Goal: Task Accomplishment & Management: Manage account settings

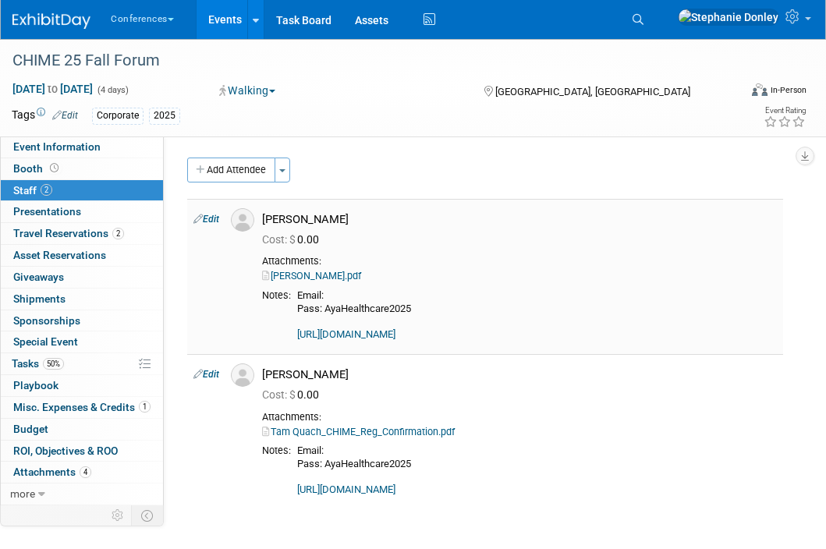
click at [720, 271] on div "Kate Boyles_CHIME_Reg_Confirmation.pdf" at bounding box center [519, 276] width 515 height 14
click at [643, 15] on icon at bounding box center [637, 19] width 11 height 11
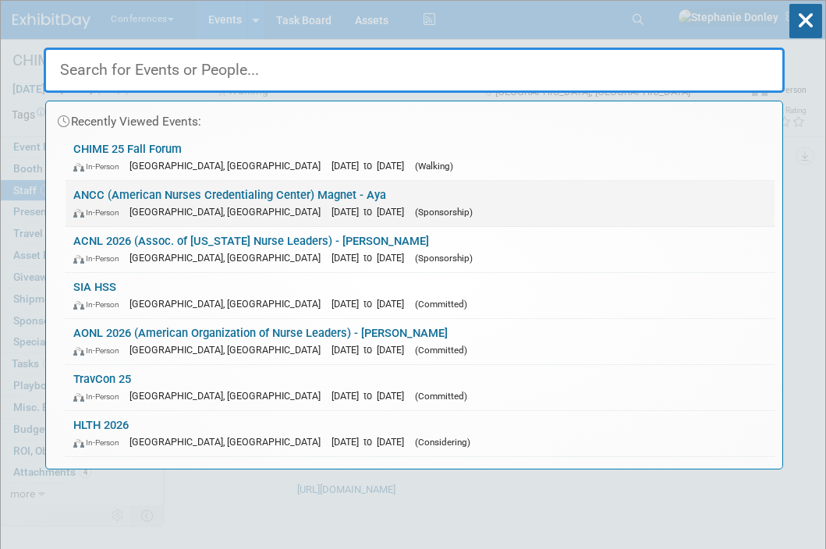
click at [158, 203] on link "ANCC (American Nurses Credentialing Center) Magnet - Aya In-Person Atlanta, GA …" at bounding box center [419, 203] width 709 height 45
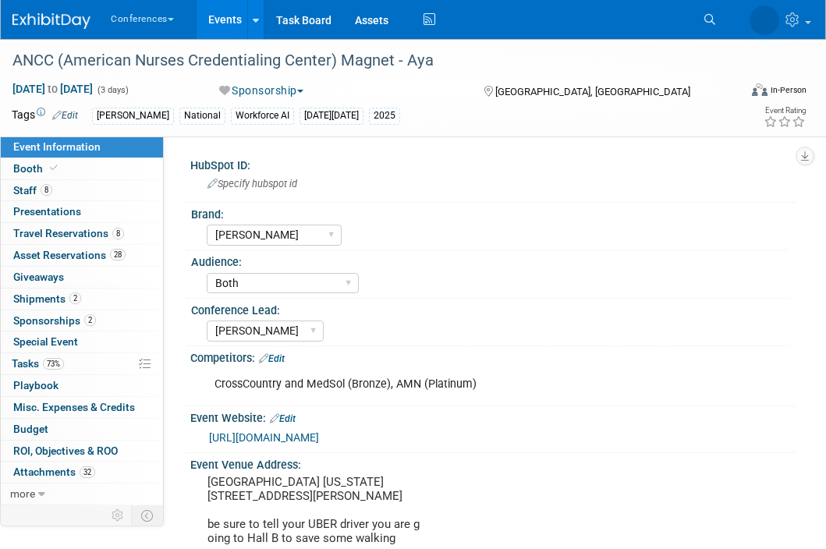
select select "[PERSON_NAME]"
select select "Both"
select select "[PERSON_NAME]"
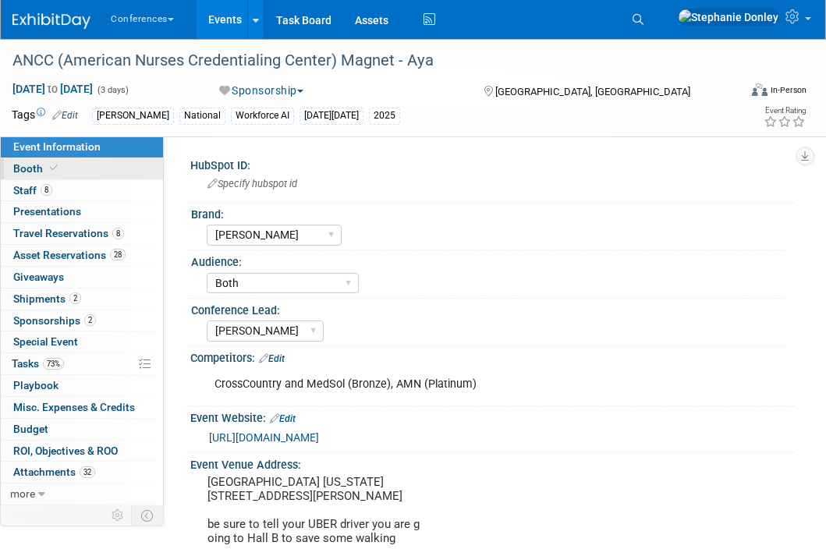
click at [6, 173] on link "Booth" at bounding box center [82, 168] width 162 height 21
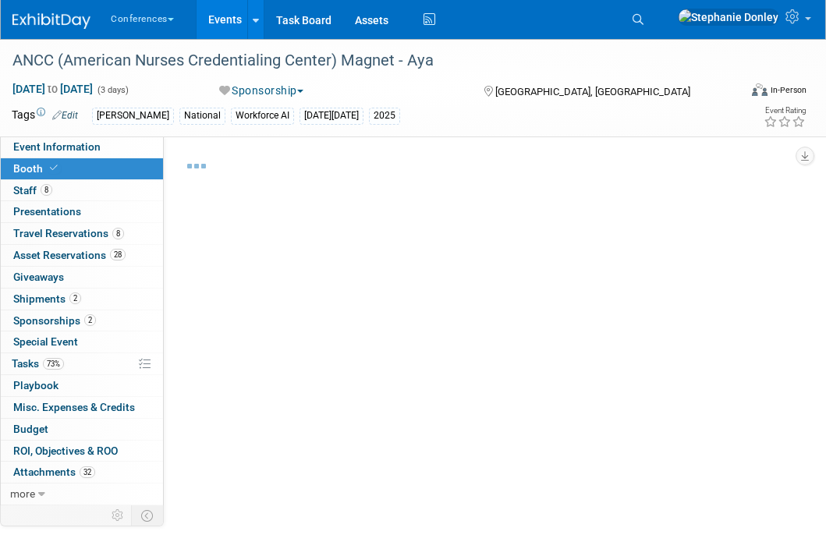
select select "20'x30'"
select select "Yes"
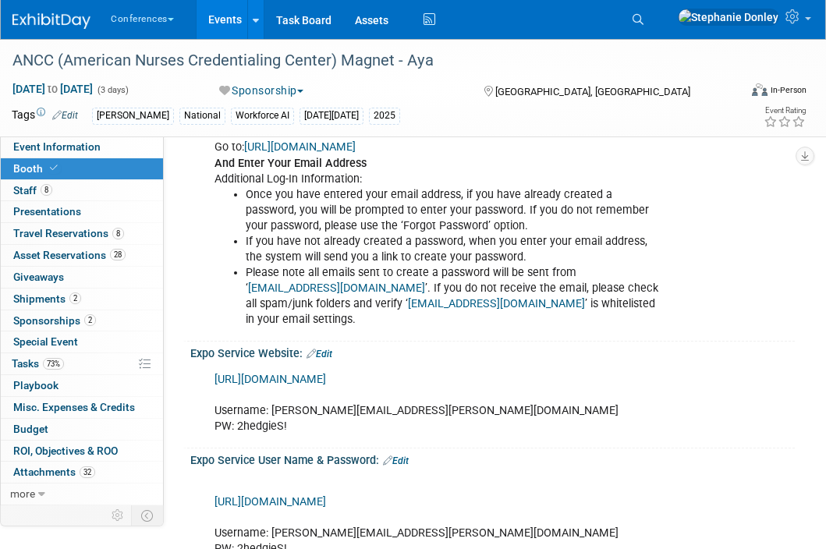
scroll to position [940, 0]
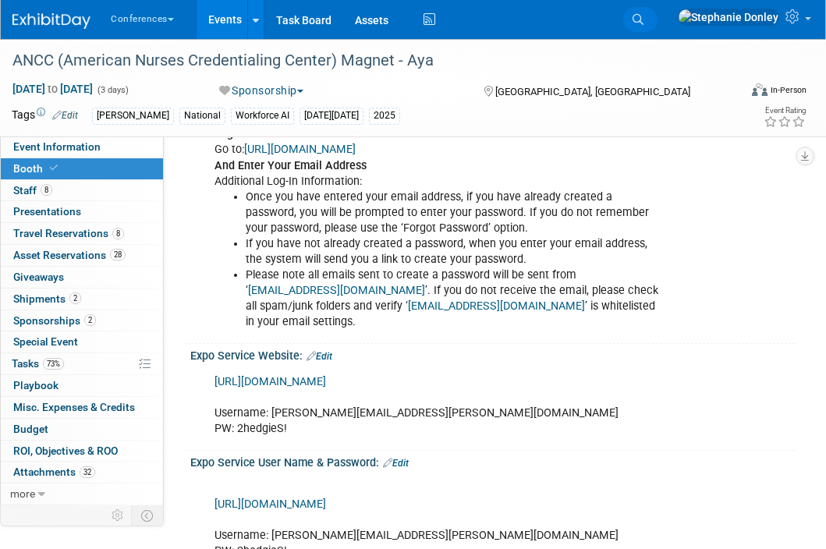
click at [643, 21] on icon at bounding box center [637, 19] width 11 height 11
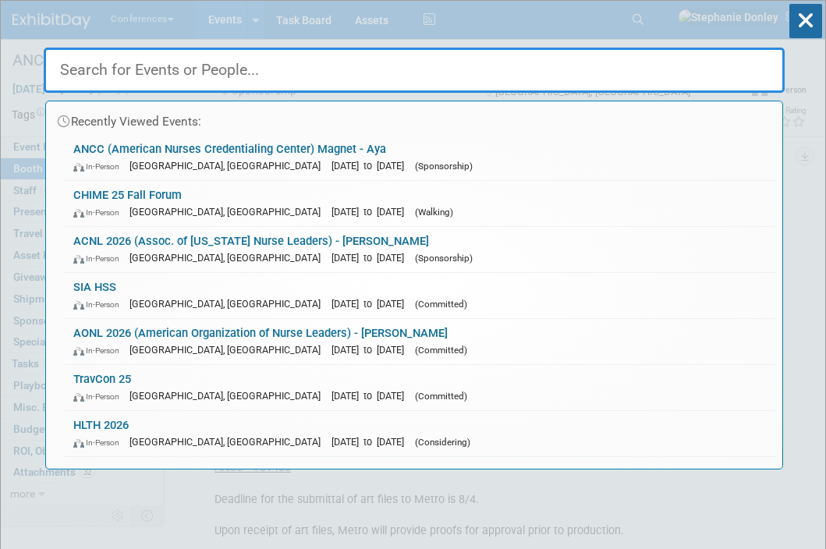
click at [234, 78] on input "text" at bounding box center [414, 70] width 741 height 45
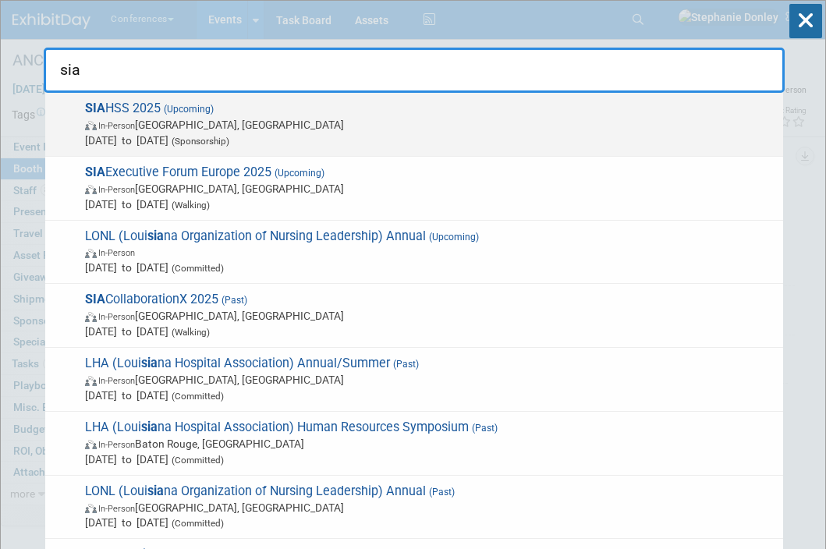
type input "sia"
click at [132, 122] on span "In-Person" at bounding box center [116, 126] width 37 height 10
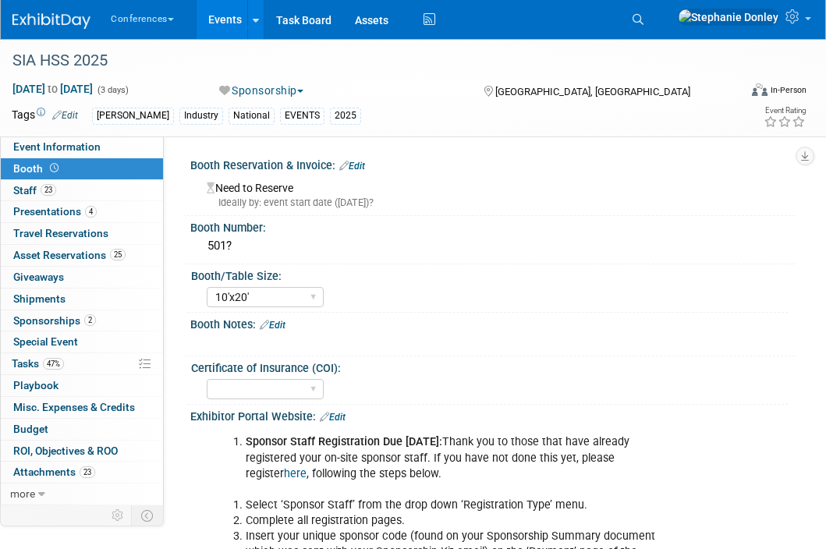
select select "10'x20'"
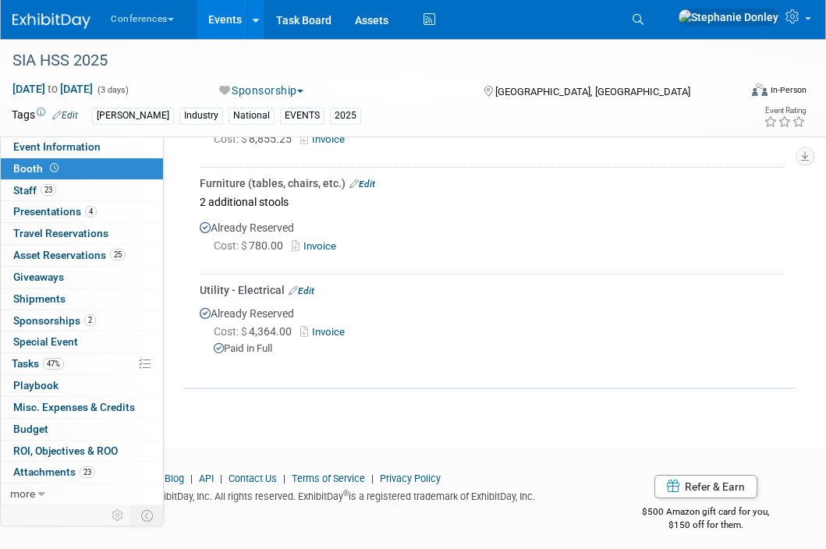
scroll to position [816, 0]
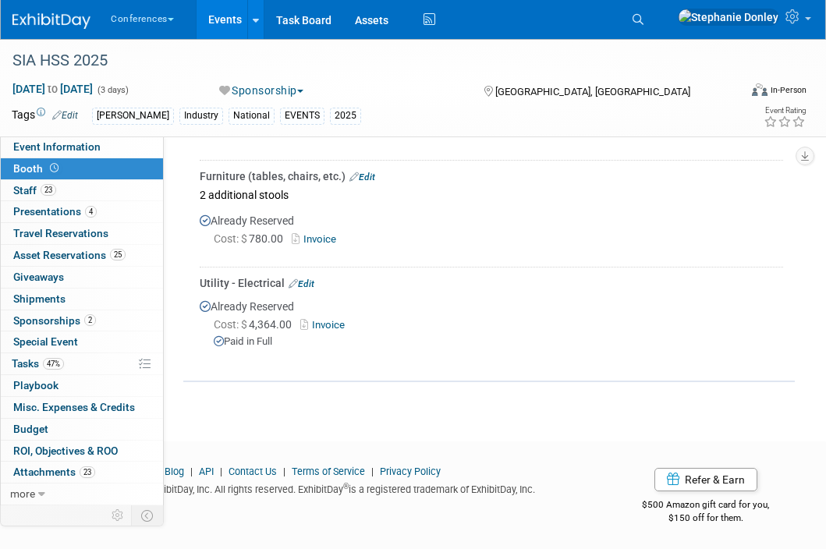
drag, startPoint x: 832, startPoint y: 130, endPoint x: 839, endPoint y: 469, distance: 338.5
click at [589, 317] on div "Cost: $ 4,364.00 Invoice" at bounding box center [498, 325] width 569 height 16
click at [331, 324] on link "Invoice" at bounding box center [325, 325] width 51 height 12
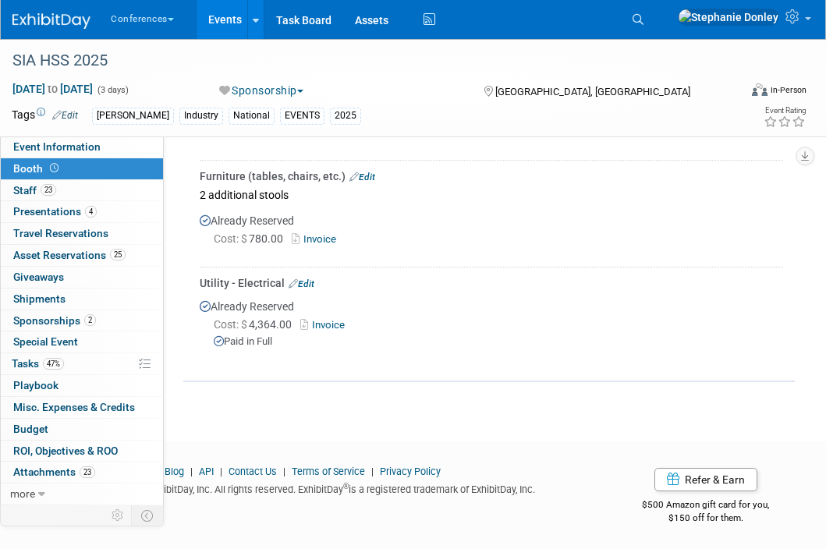
click at [306, 278] on link "Edit" at bounding box center [301, 283] width 26 height 11
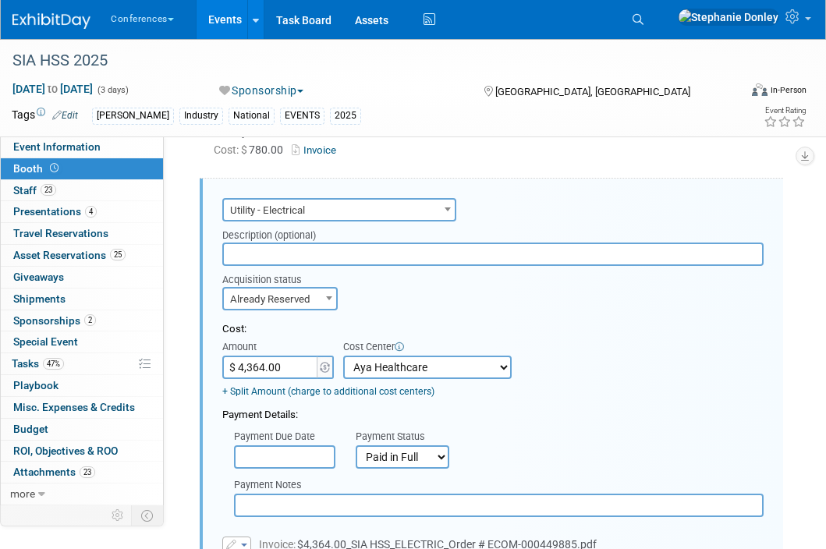
scroll to position [0, 0]
click at [285, 369] on input "$ 4,364.00" at bounding box center [270, 367] width 97 height 23
type input "$ 5,305.76"
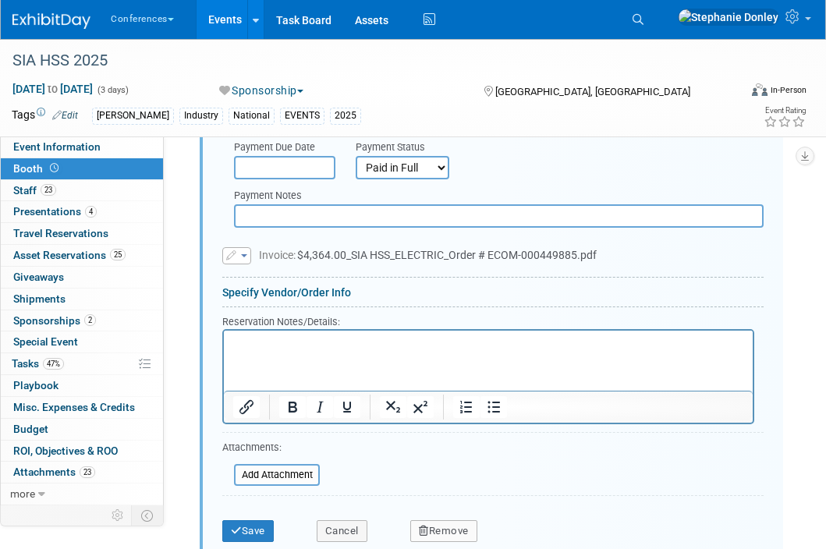
scroll to position [1211, 0]
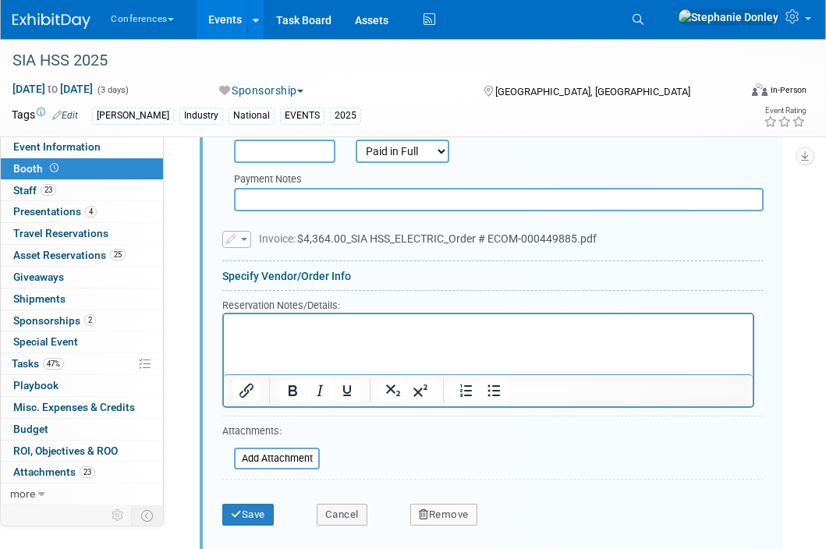
click at [288, 331] on p "Rich Text Area. Press ALT-0 for help." at bounding box center [488, 327] width 511 height 15
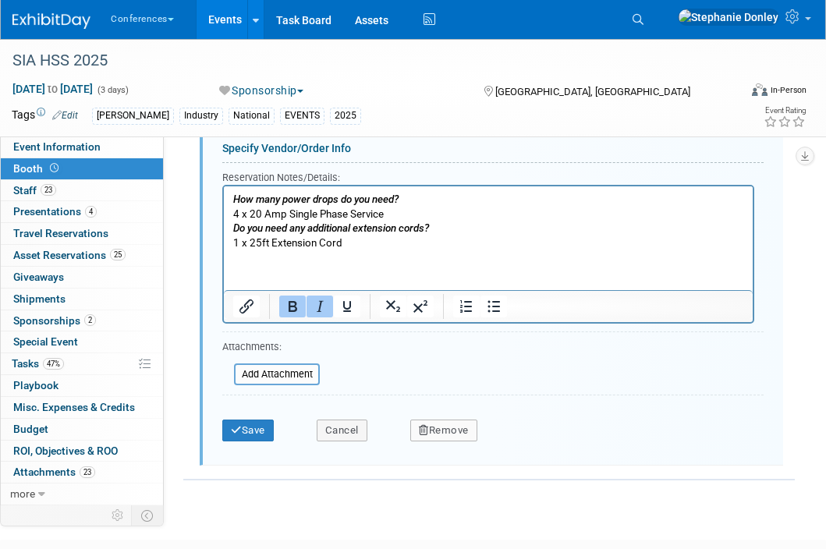
scroll to position [1378, 0]
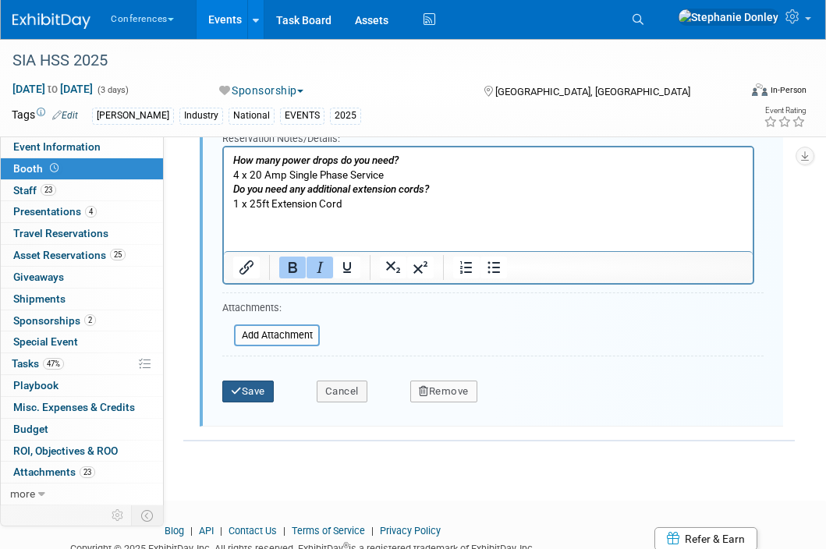
click at [240, 388] on icon "submit" at bounding box center [236, 391] width 11 height 10
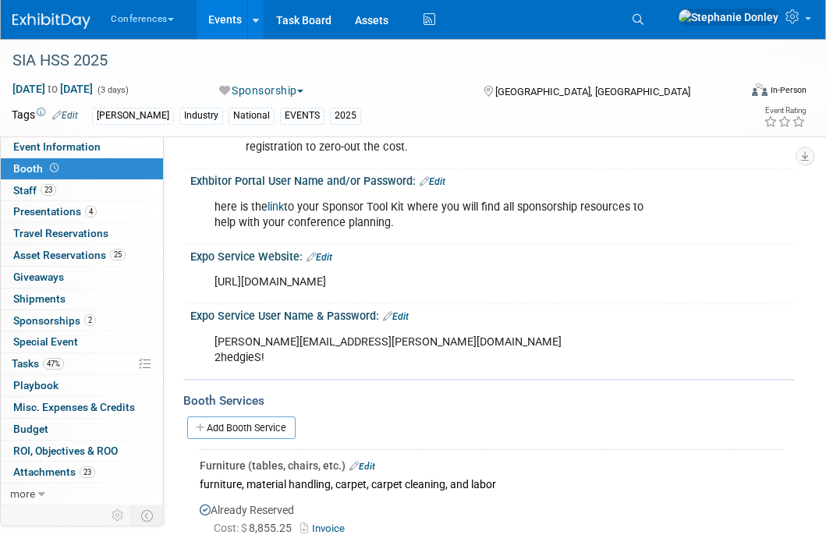
scroll to position [415, 0]
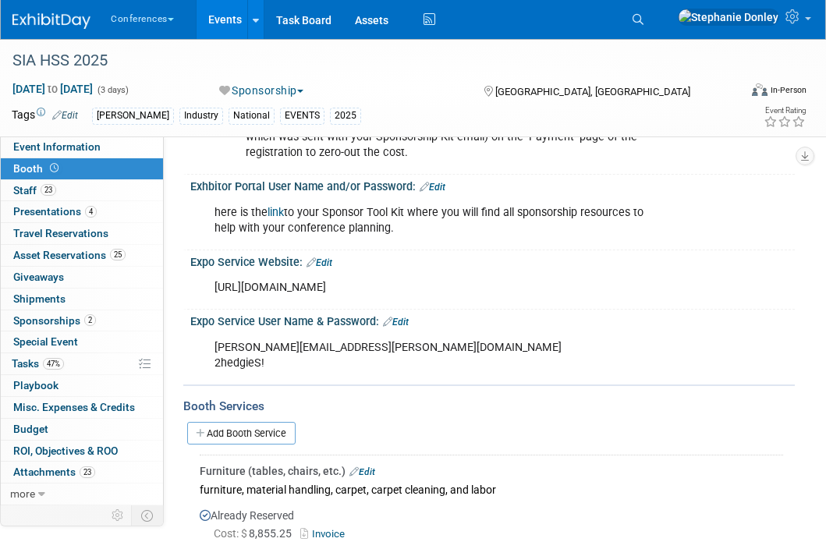
click at [769, 349] on div "Stephanie.donley@ayahealthcare.com 2hedgieS! X" at bounding box center [492, 354] width 604 height 52
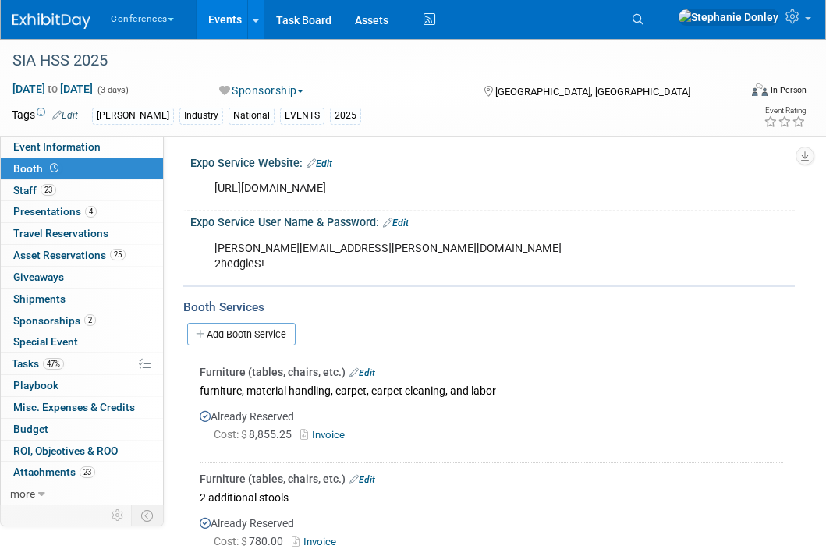
scroll to position [515, 0]
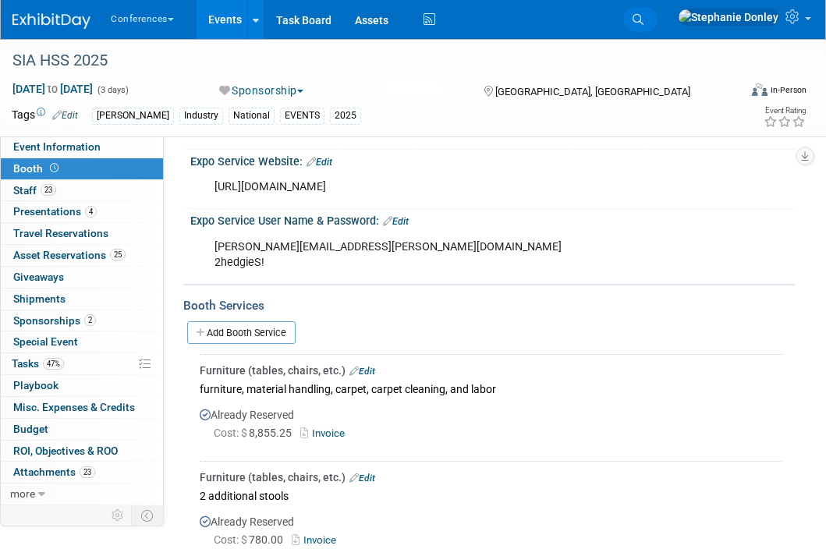
click at [643, 23] on icon at bounding box center [637, 19] width 11 height 11
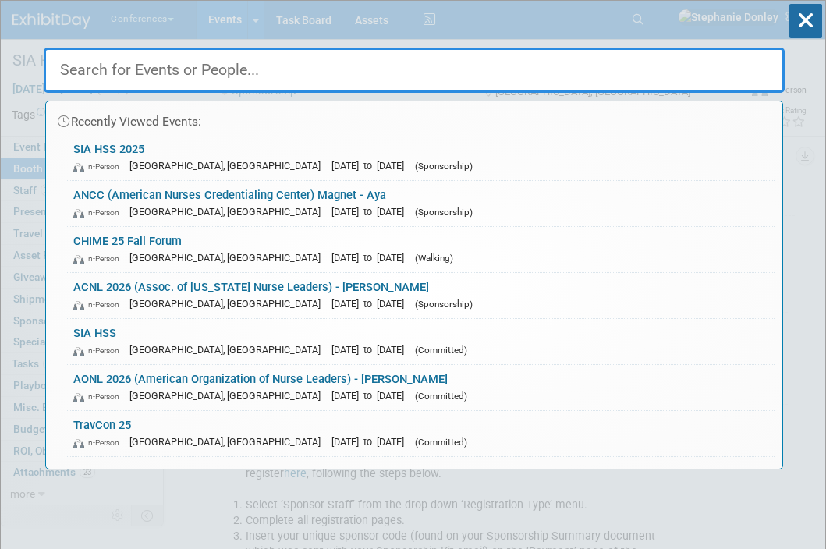
click at [329, 70] on input "text" at bounding box center [414, 70] width 741 height 45
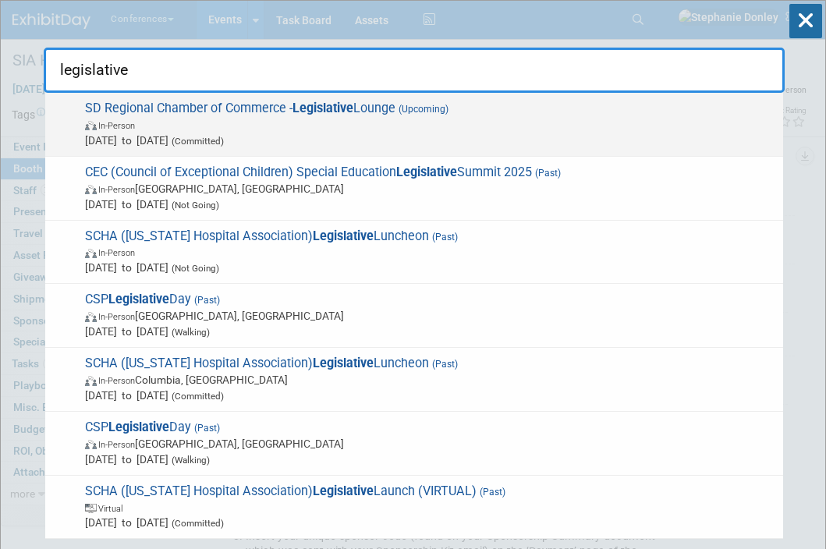
type input "legislative"
click at [262, 111] on span "SD Regional Chamber of Commerce - Legislative Lounge (Upcoming) In-Person Nov 6…" at bounding box center [427, 125] width 695 height 48
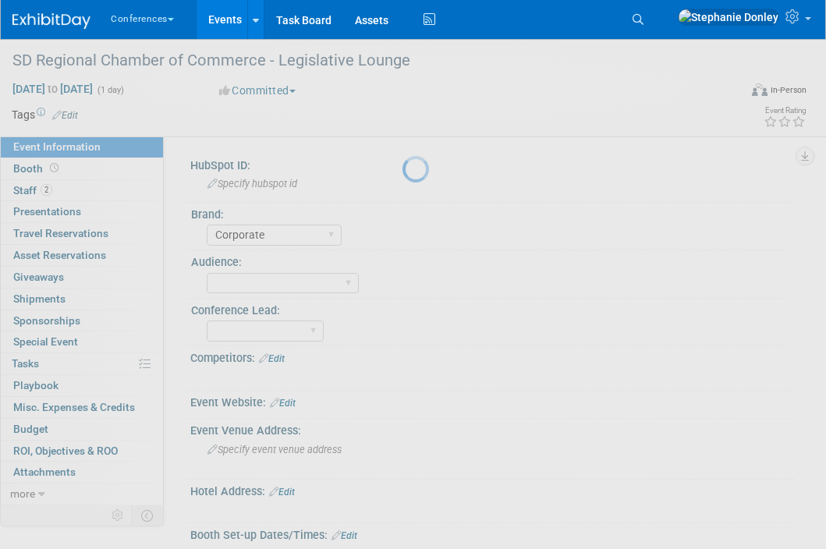
select select "Corporate"
select select "[PERSON_NAME]"
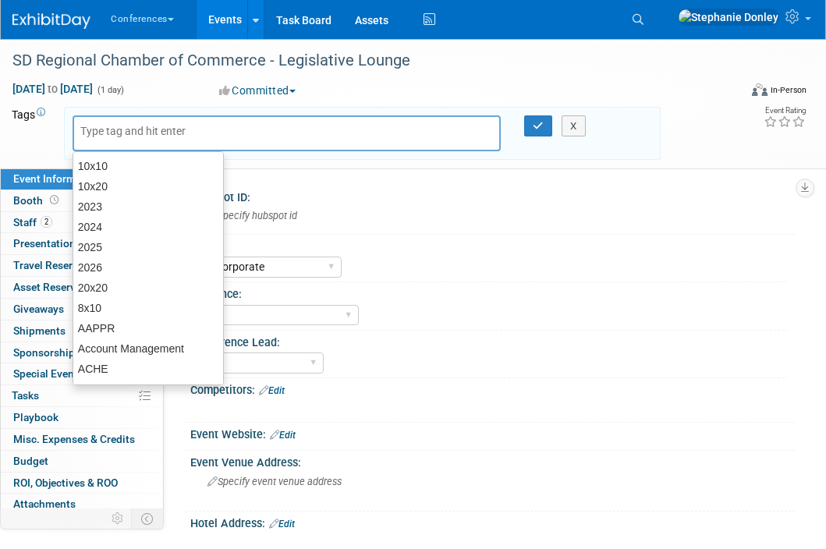
click at [352, 132] on div at bounding box center [287, 133] width 428 height 36
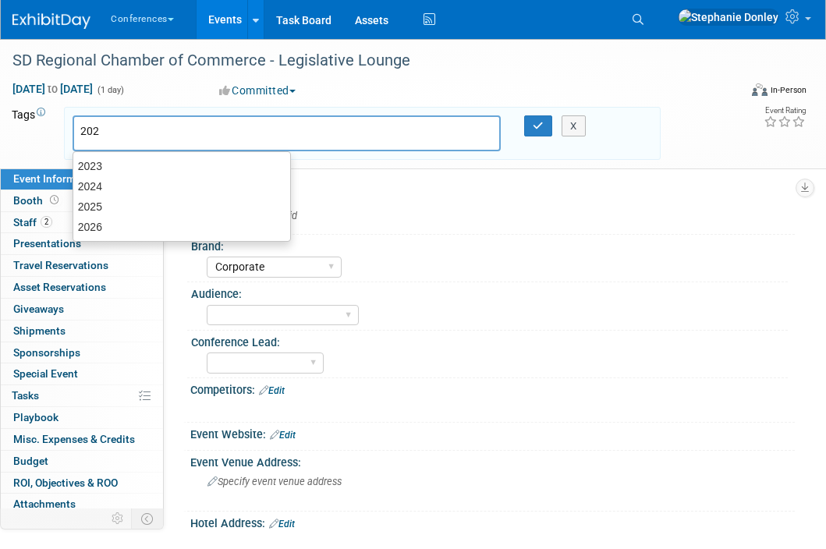
type input "2025"
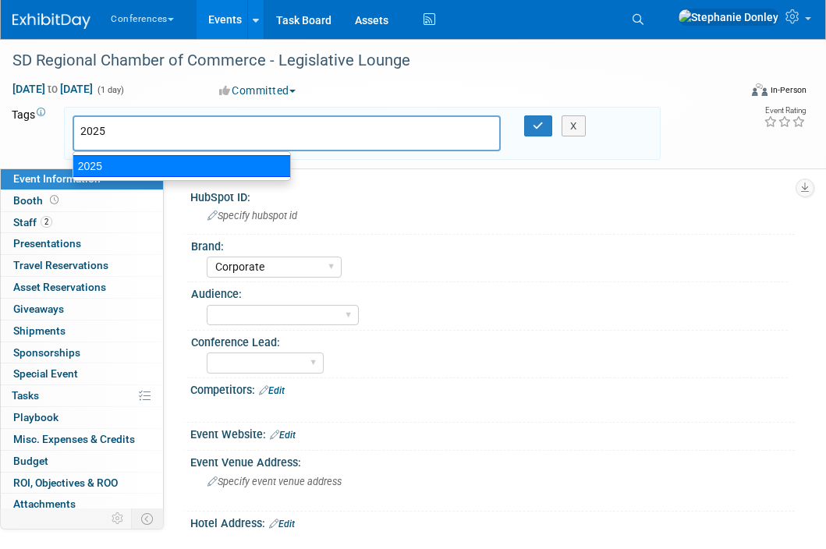
click at [209, 162] on div "2025" at bounding box center [182, 166] width 218 height 22
type input "2025"
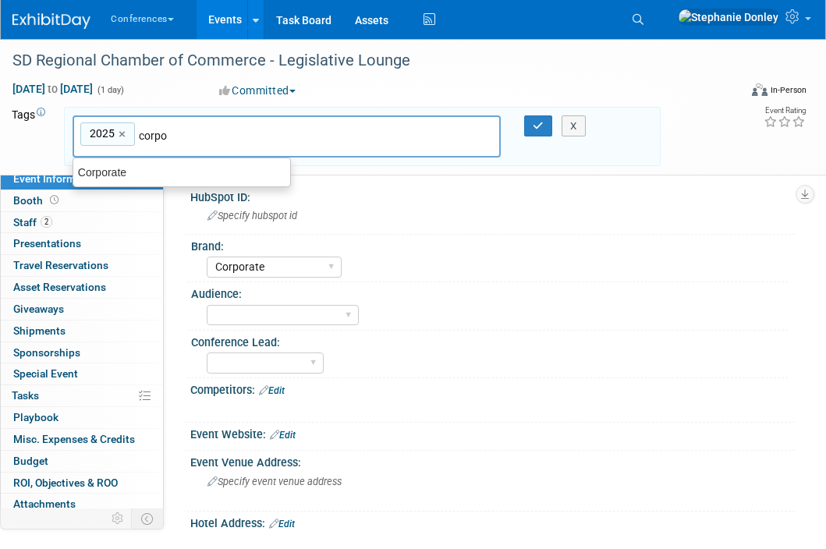
type input "corpor"
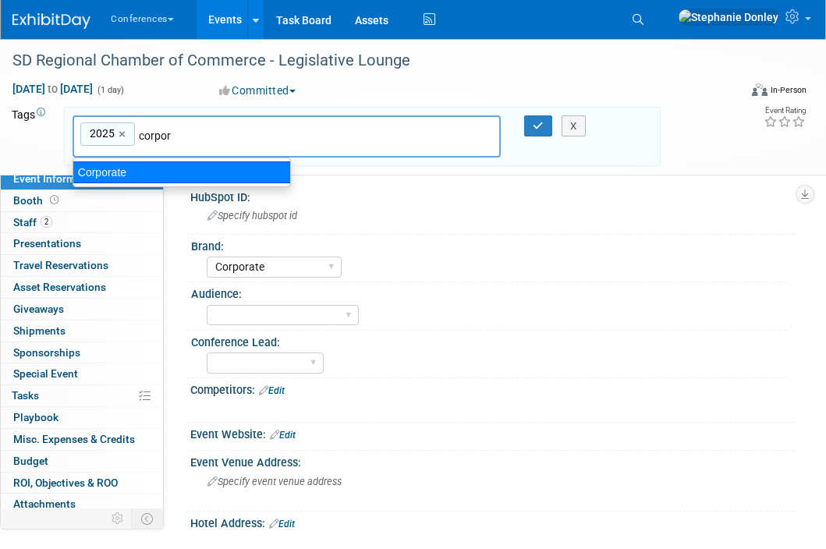
click at [142, 171] on div "Corporate" at bounding box center [182, 172] width 218 height 22
type input "2025, Corporate"
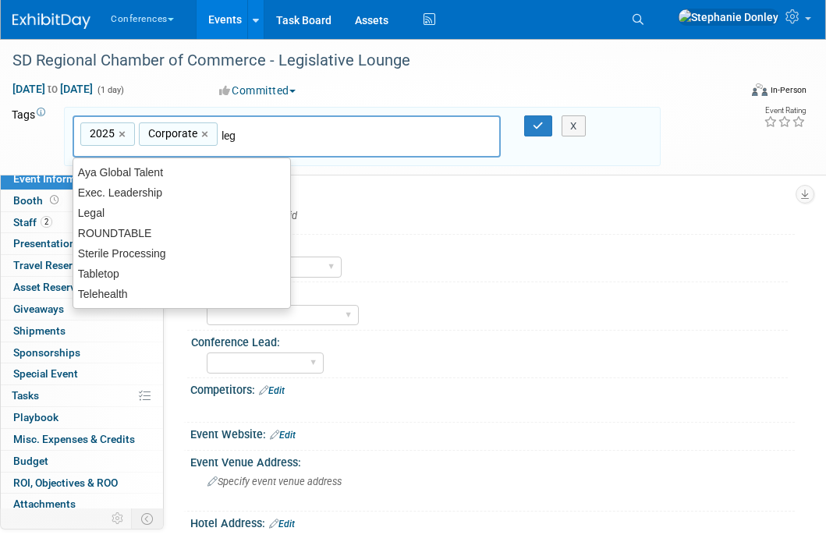
type input "lega"
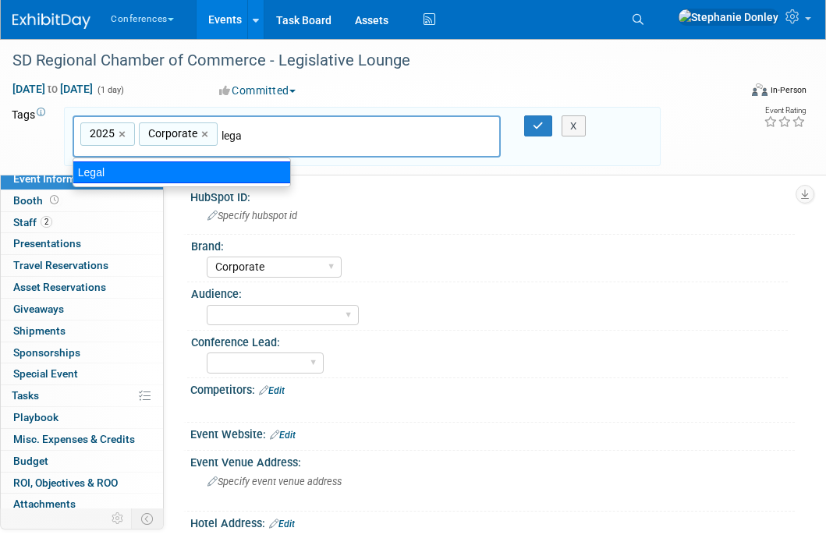
click at [138, 172] on div "Legal" at bounding box center [182, 172] width 218 height 22
type input "2025, Corporate, Legal"
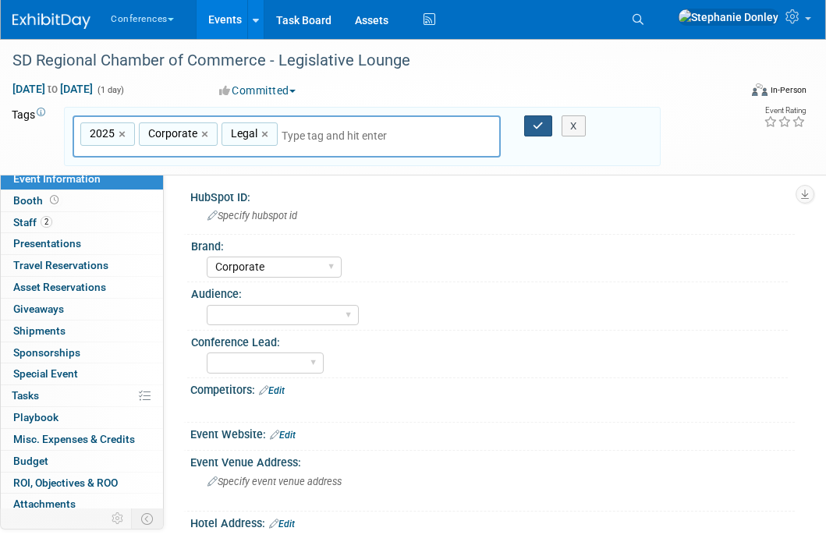
click at [534, 119] on button "button" at bounding box center [538, 126] width 28 height 22
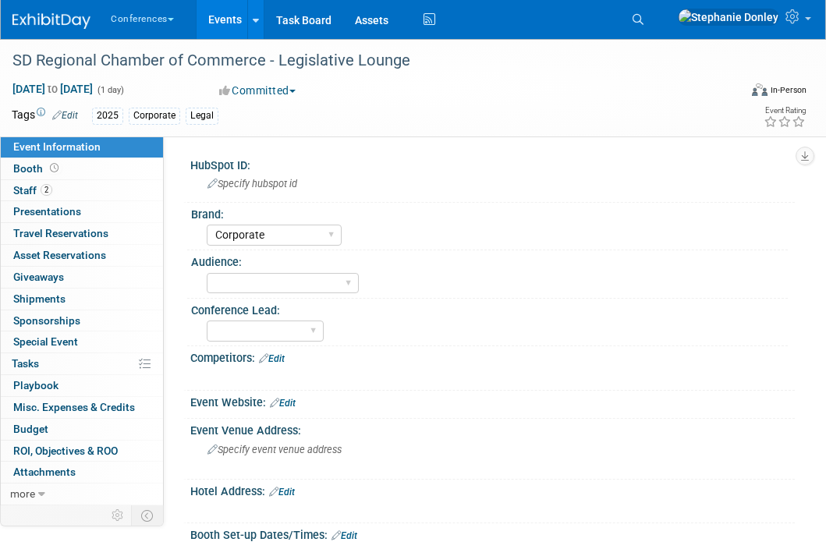
click at [696, 104] on div "Event Rating" at bounding box center [739, 117] width 134 height 27
click at [657, 25] on link "Search" at bounding box center [640, 19] width 34 height 25
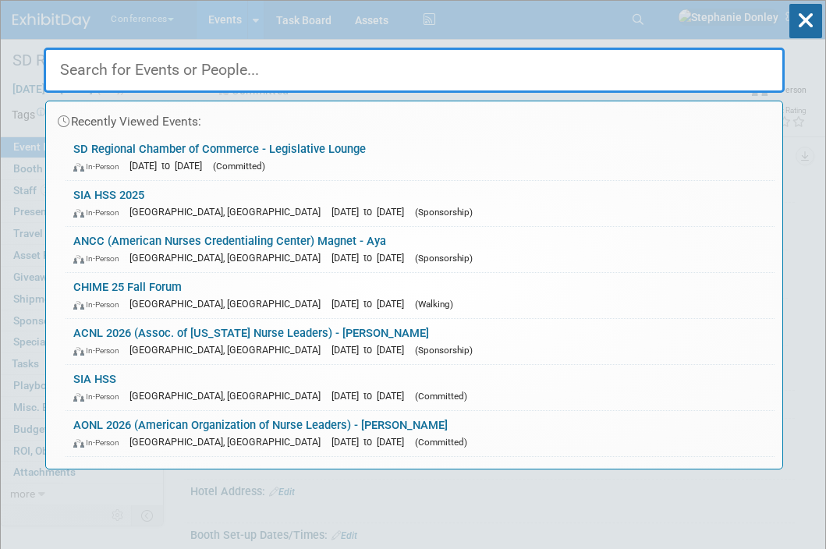
click at [428, 76] on input "text" at bounding box center [414, 70] width 741 height 45
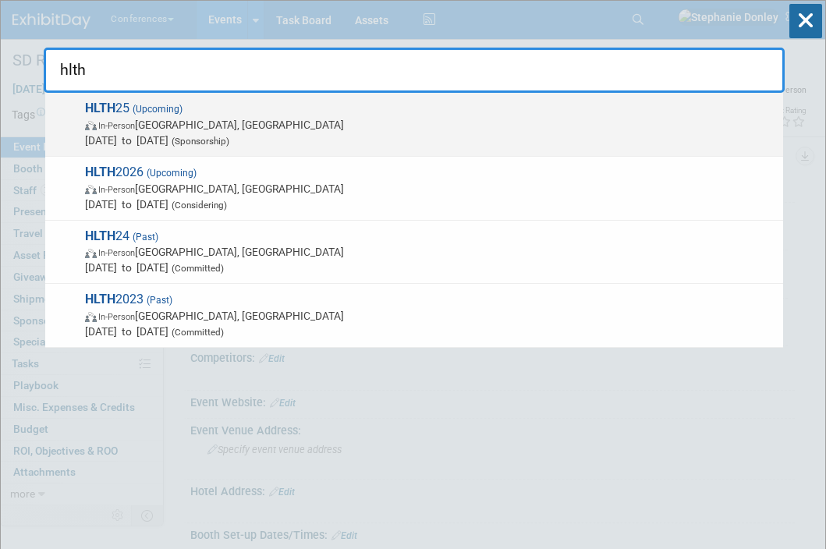
type input "hlth"
click at [165, 126] on span "In-Person Las Vegas, NV" at bounding box center [430, 125] width 690 height 16
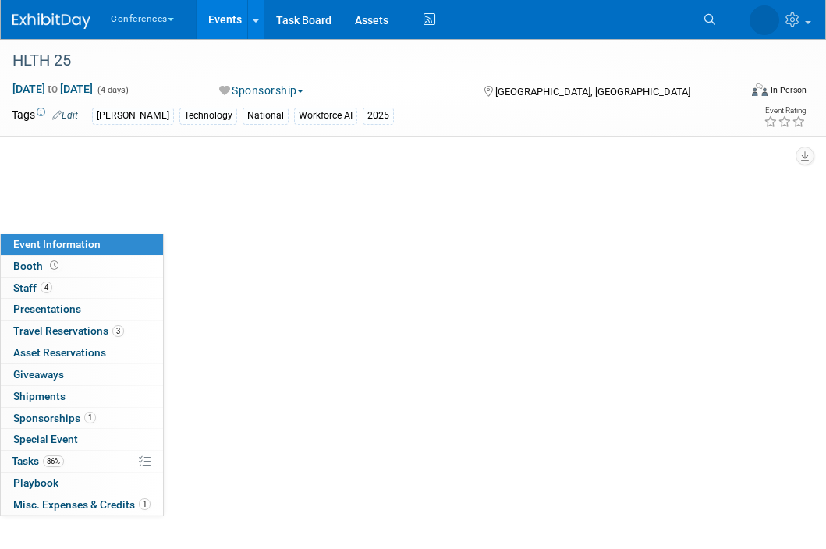
select select "[PERSON_NAME]"
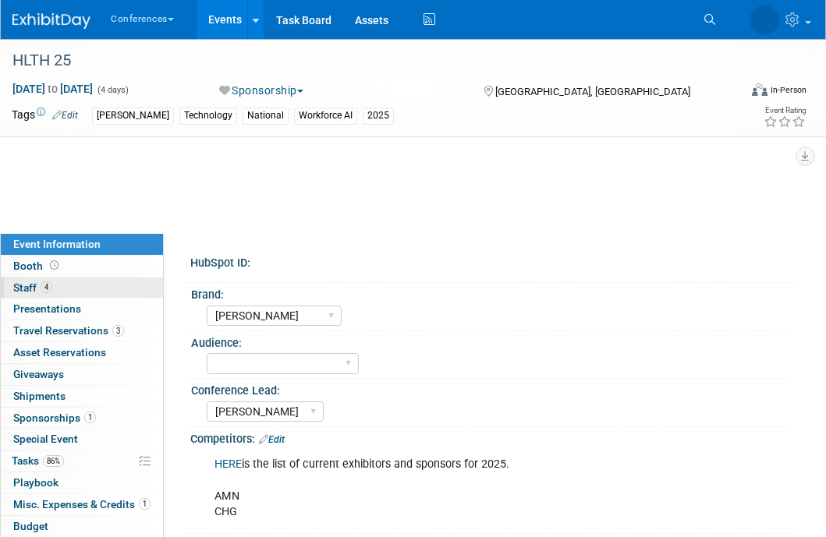
click at [27, 290] on span "Staff 4" at bounding box center [32, 287] width 39 height 12
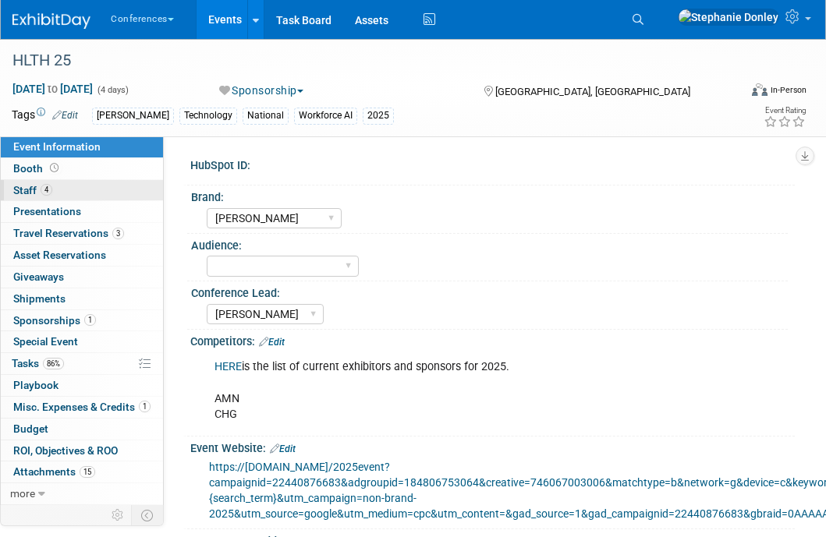
click at [81, 196] on link "4 Staff 4" at bounding box center [82, 190] width 162 height 21
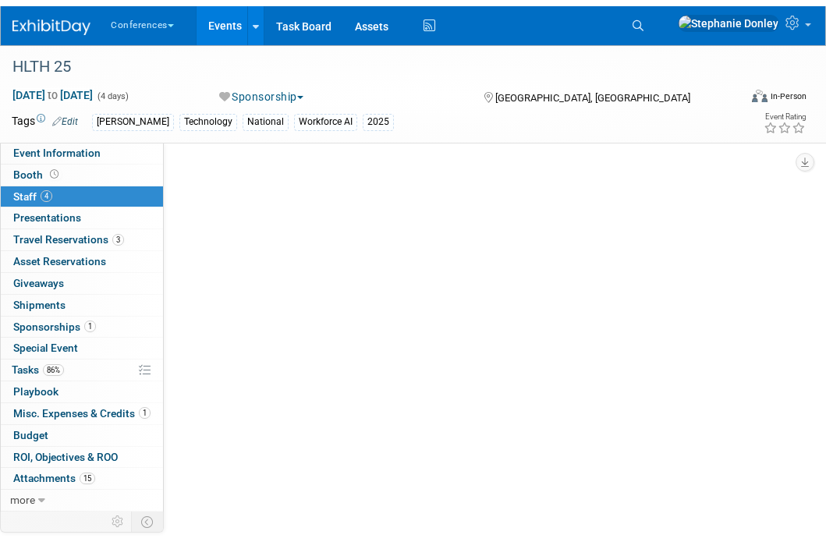
scroll to position [125, 0]
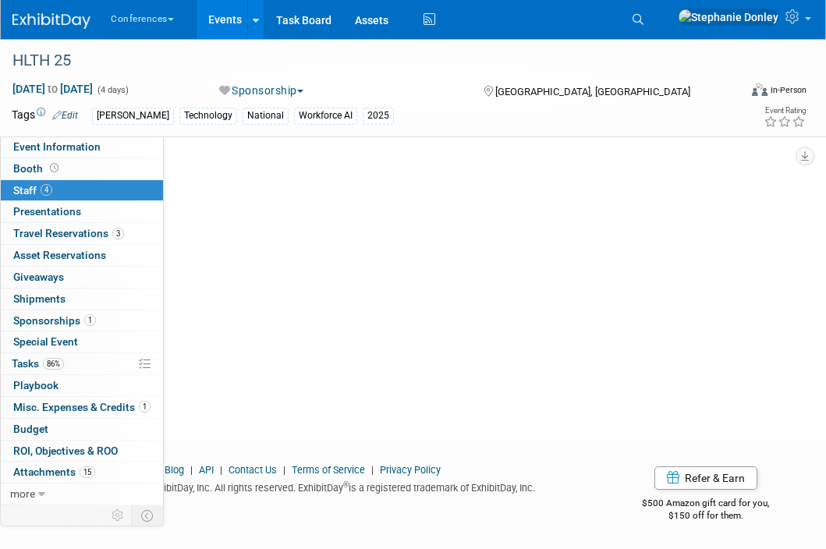
click at [20, 186] on span "Staff 4" at bounding box center [32, 190] width 39 height 12
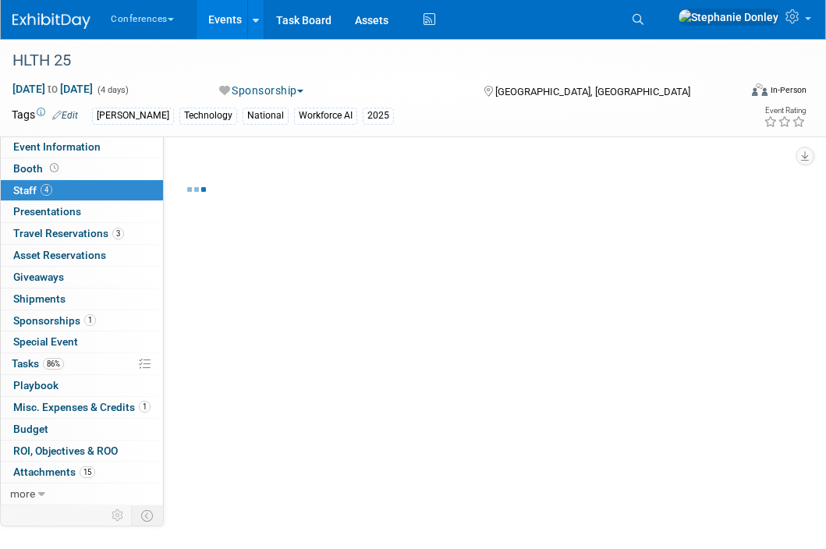
click at [629, 16] on div "Conferences Explore: My Workspaces 2 Go to Workspace: Conferences Marketing Req…" at bounding box center [402, 19] width 781 height 39
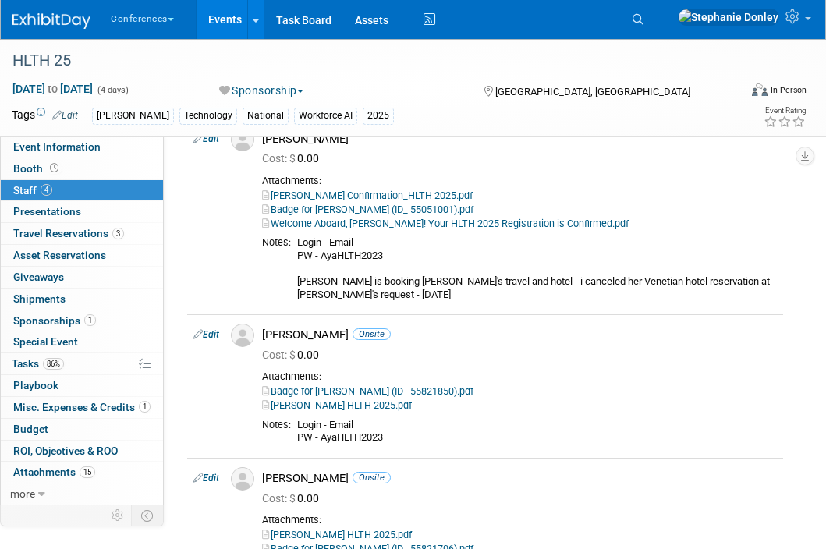
scroll to position [260, 0]
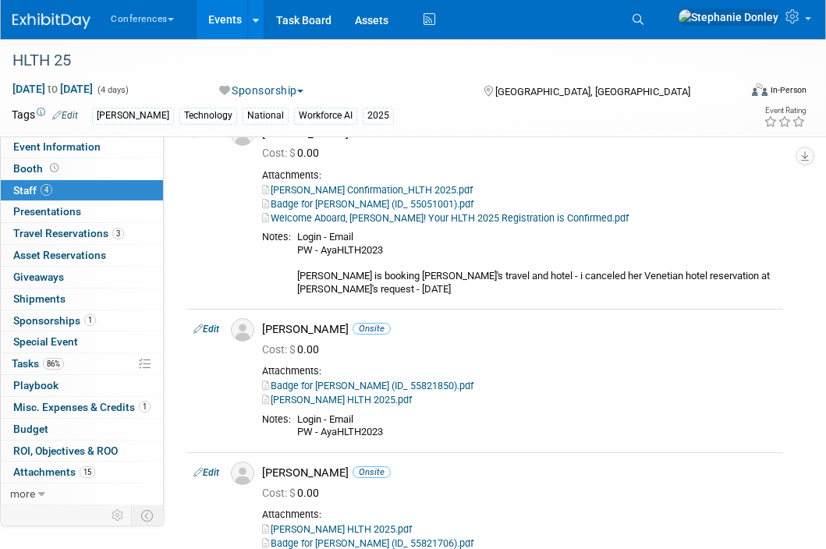
click at [699, 118] on div "Event Rating" at bounding box center [739, 117] width 134 height 27
click at [657, 17] on link "Search" at bounding box center [640, 19] width 34 height 25
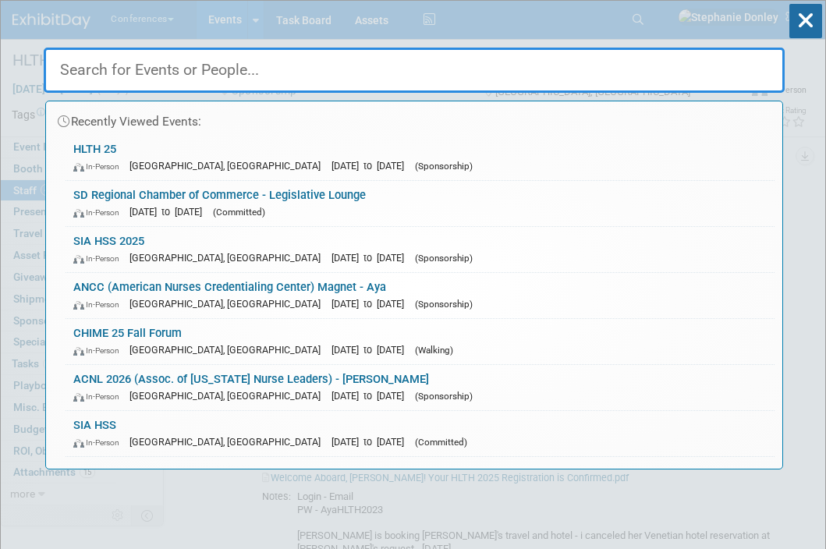
click at [164, 68] on input "text" at bounding box center [414, 70] width 741 height 45
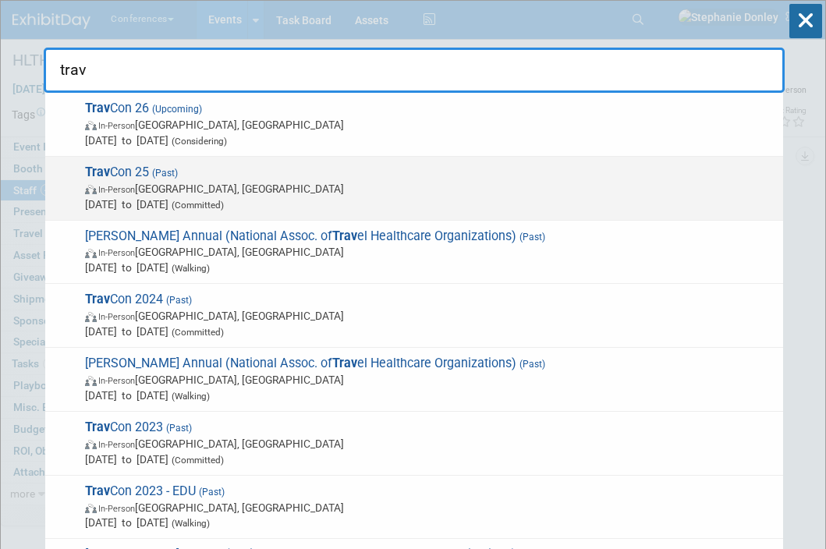
type input "trav"
click at [135, 186] on span "In-Person" at bounding box center [116, 190] width 37 height 10
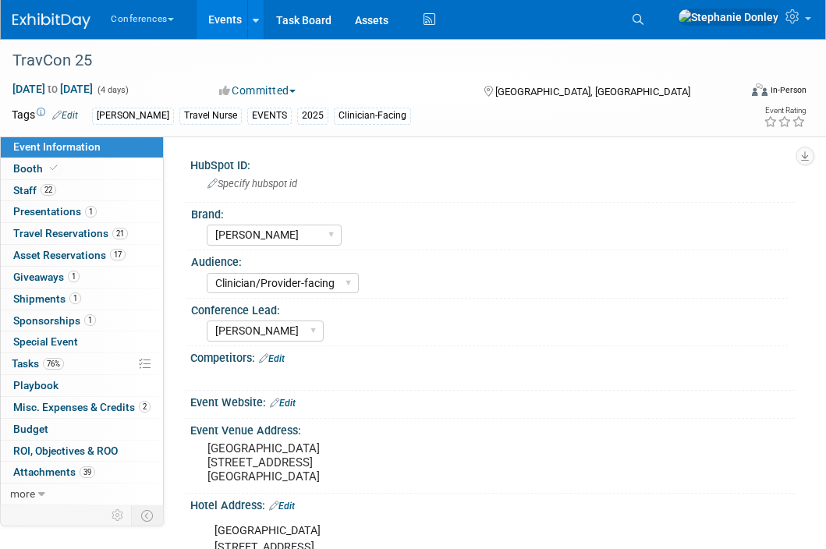
select select "[PERSON_NAME]"
select select "Clinician/Provider-facing"
select select "[PERSON_NAME]"
click at [32, 165] on span "Booth" at bounding box center [37, 168] width 48 height 12
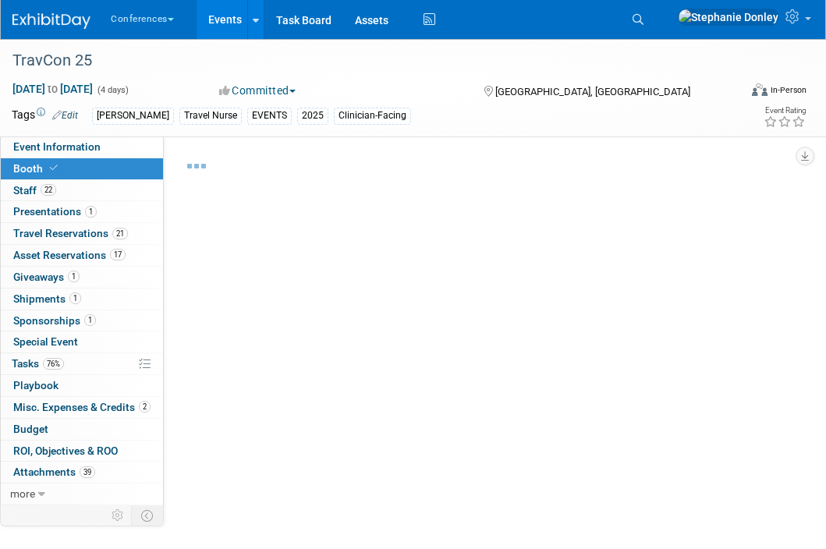
click at [32, 165] on span "Booth" at bounding box center [37, 168] width 48 height 12
select select "20'x20'"
select select "Yes"
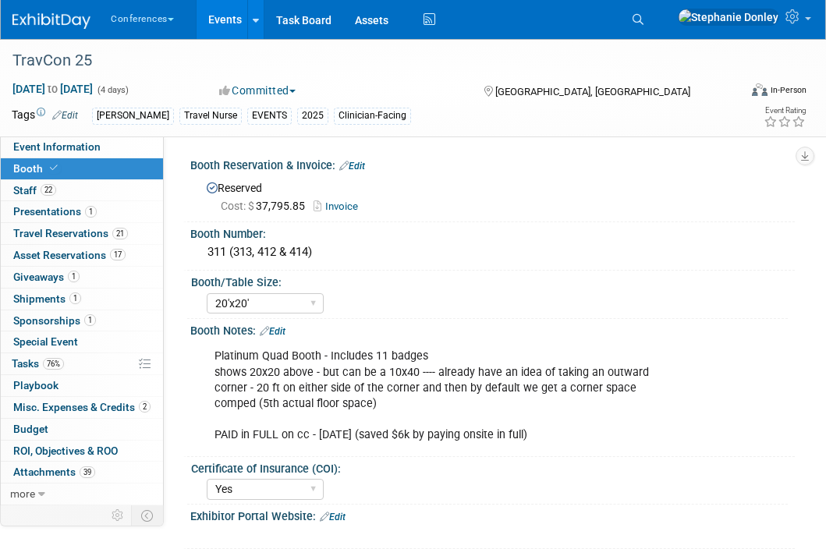
select select "20'x20'"
select select "Yes"
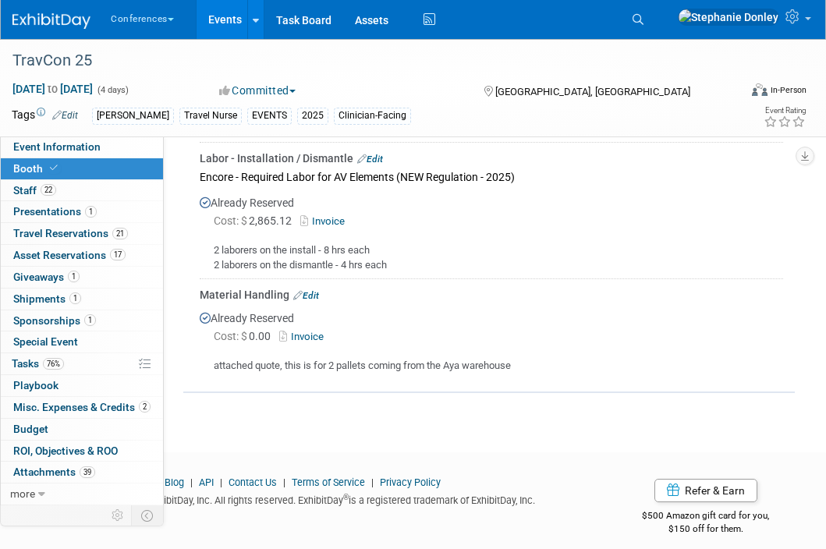
scroll to position [1935, 0]
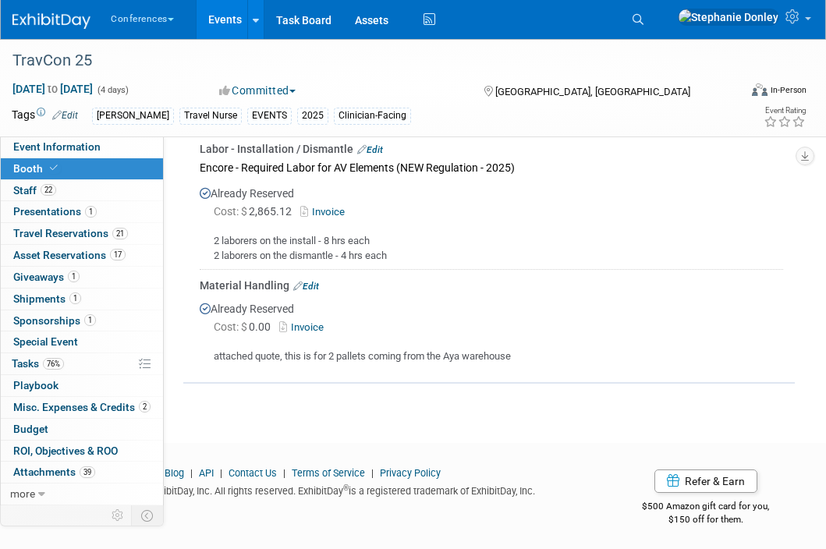
drag, startPoint x: 830, startPoint y: 62, endPoint x: 837, endPoint y: 473, distance: 411.0
click at [681, 323] on div "Cost: $ 0.00 Invoice" at bounding box center [498, 327] width 569 height 16
click at [643, 16] on icon at bounding box center [637, 19] width 11 height 11
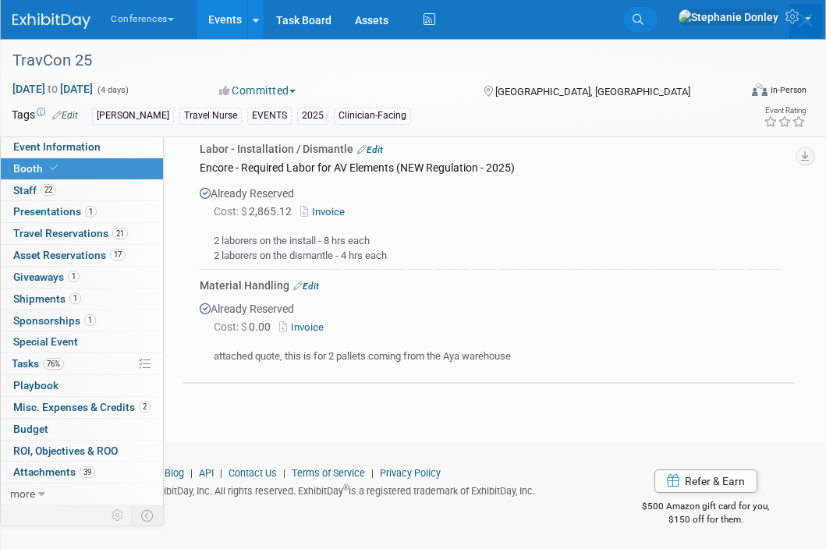
scroll to position [0, 0]
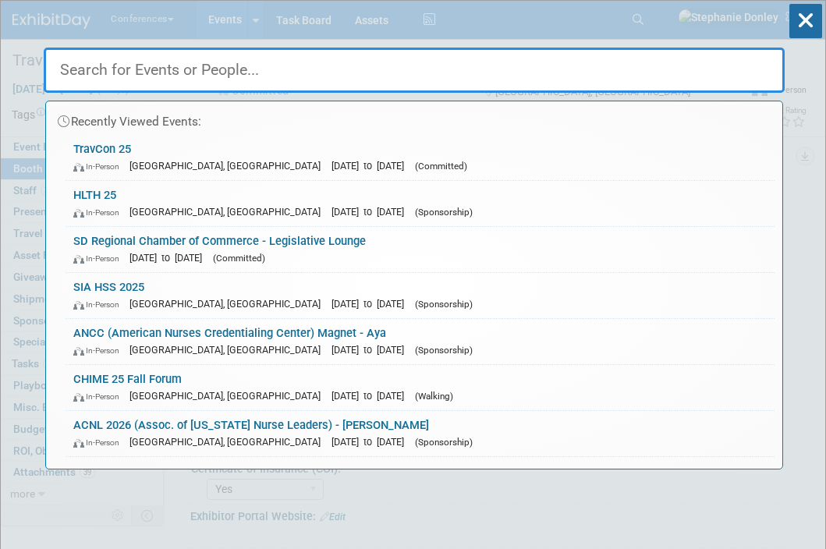
click at [516, 73] on input "text" at bounding box center [414, 70] width 741 height 45
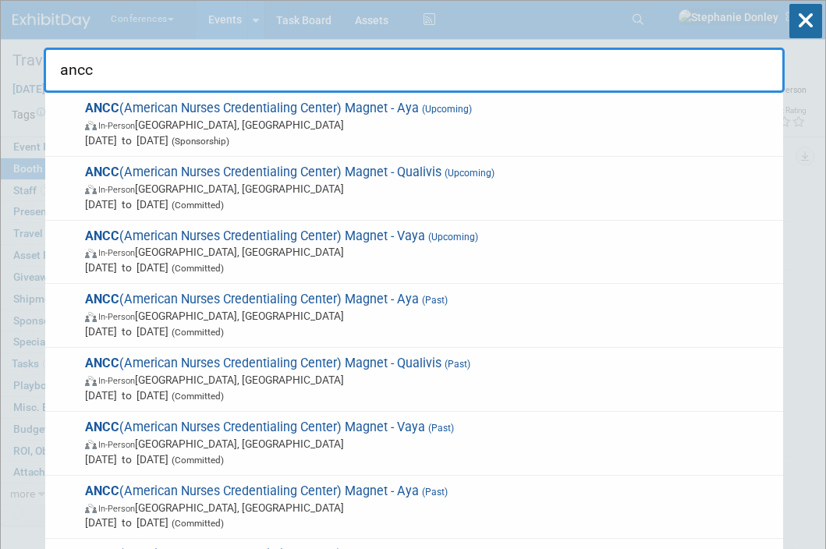
type input "ancc"
click at [625, 21] on div "ancc ANCC (American Nurses Credentialing Center) Magnet - Aya (Upcoming) In-Per…" at bounding box center [414, 47] width 741 height 92
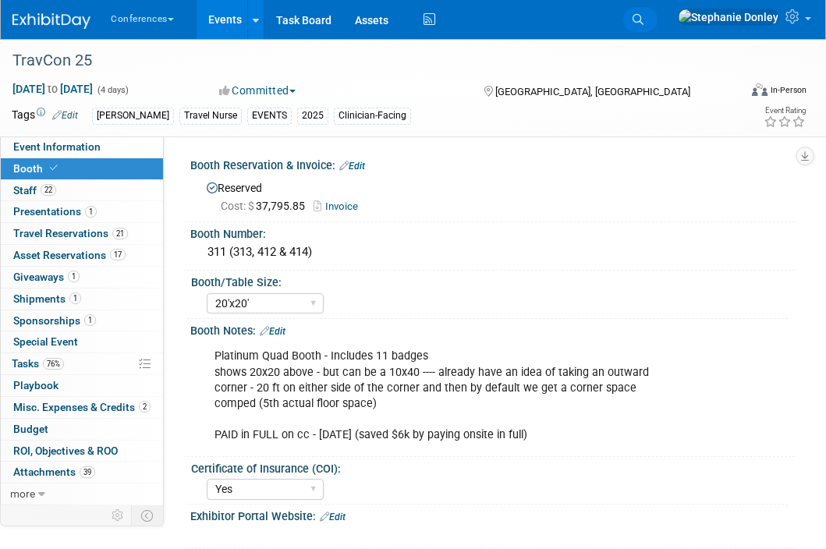
click at [643, 21] on icon at bounding box center [637, 19] width 11 height 11
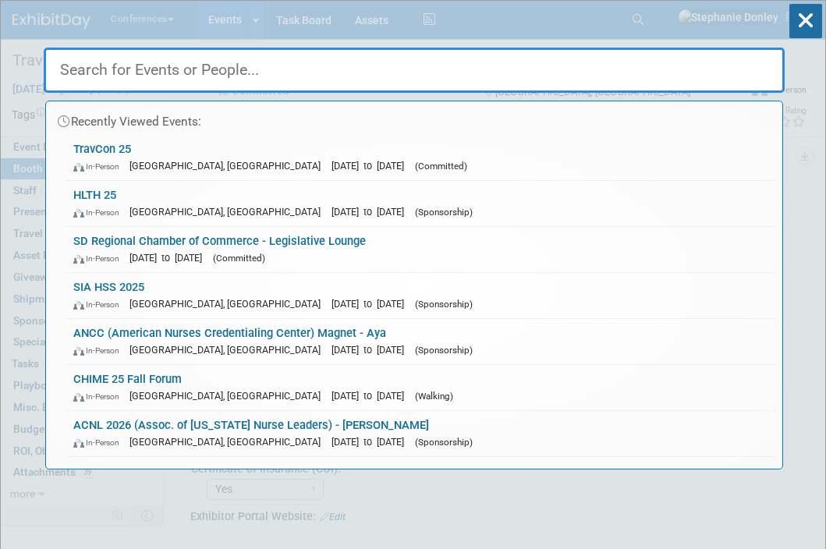
click at [545, 59] on input "text" at bounding box center [414, 70] width 741 height 45
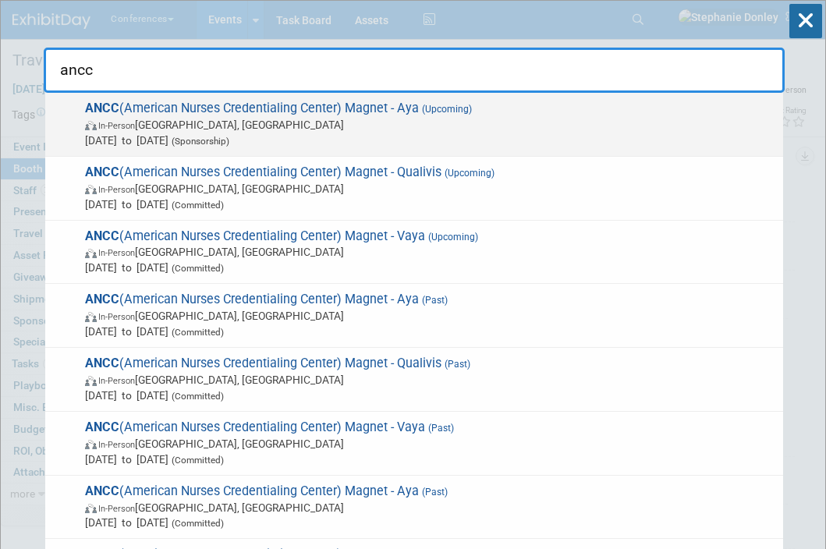
type input "ancc"
click at [234, 130] on span "In-Person [GEOGRAPHIC_DATA], [GEOGRAPHIC_DATA]" at bounding box center [430, 125] width 690 height 16
